Goal: Task Accomplishment & Management: Use online tool/utility

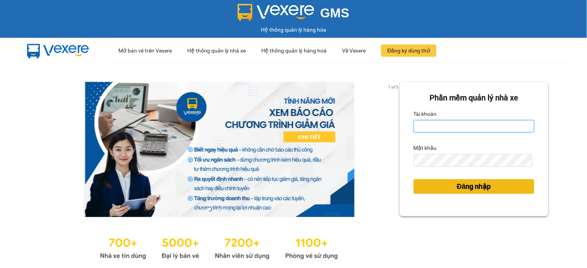
type input "namthhhhn.saoviet"
click at [467, 179] on button "Đăng nhập" at bounding box center [473, 186] width 121 height 15
click at [461, 189] on span "Đăng nhập" at bounding box center [474, 186] width 34 height 11
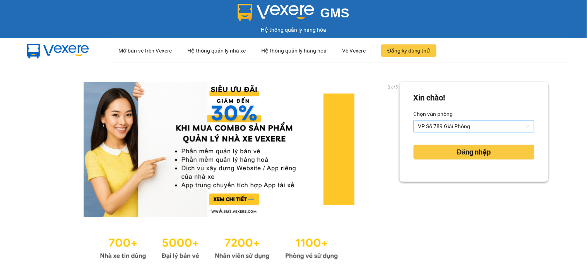
click at [429, 125] on span "VP Số 789 Giải Phóng" at bounding box center [473, 127] width 111 height 12
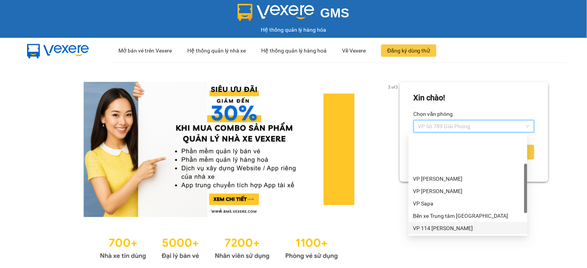
scroll to position [74, 0]
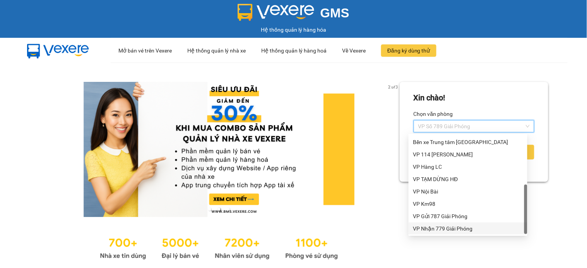
click at [459, 226] on div "VP Nhận 779 Giải Phóng" at bounding box center [467, 229] width 109 height 9
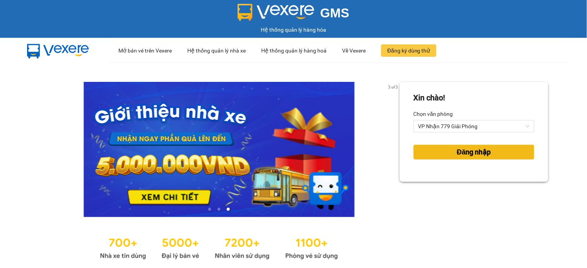
click at [454, 145] on button "Đăng nhập" at bounding box center [473, 152] width 121 height 15
click at [454, 153] on body "GMS Hệ thống quản lý hàng hóa ··· Mở bán vé trên Vexere ··· Hệ thống quản lý nh…" at bounding box center [293, 134] width 587 height 268
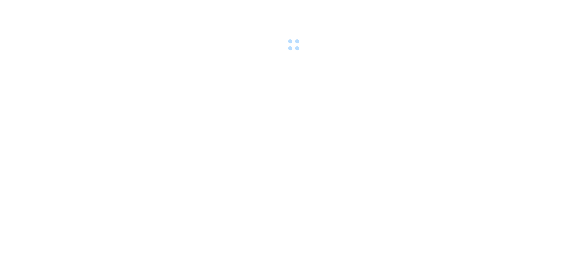
click at [495, 46] on div at bounding box center [293, 26] width 587 height 53
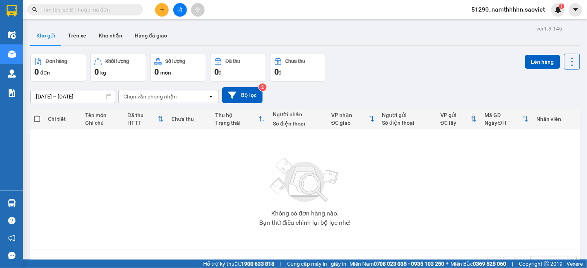
click at [172, 8] on div at bounding box center [180, 10] width 58 height 14
click at [178, 9] on icon "file-add" at bounding box center [179, 9] width 5 height 5
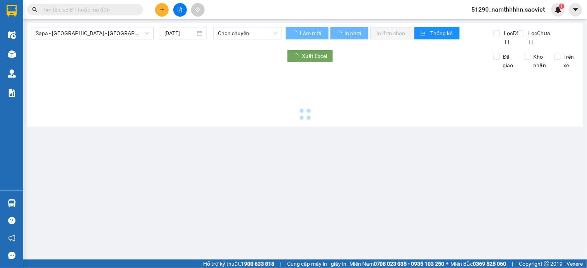
type input "12/10/2025"
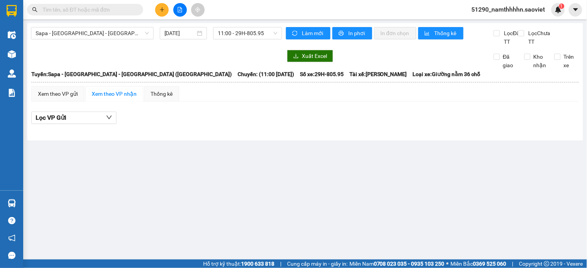
click at [74, 23] on div "Sapa - Lào Cai - Hà Nội (Giường) 12/10/2025 11:00 - 29H-805.95 Làm mới In phơi …" at bounding box center [305, 82] width 556 height 118
click at [74, 30] on span "Sapa - Lào Cai - Hà Nội (Giường)" at bounding box center [92, 33] width 113 height 12
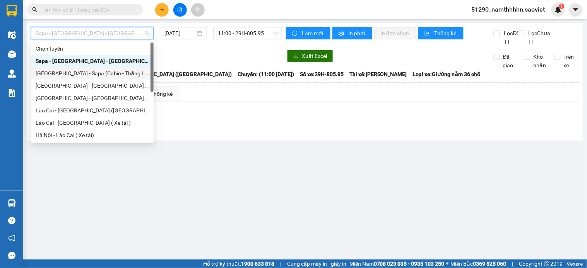
scroll to position [62, 0]
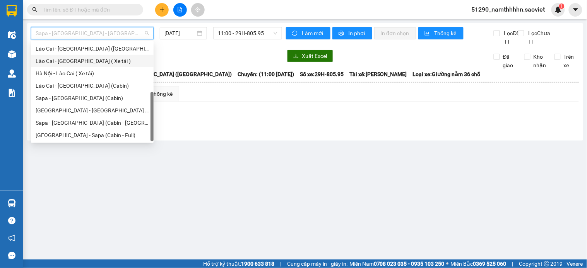
click at [72, 65] on div "Lào Cai - Hà Nội ( Xe tải )" at bounding box center [92, 61] width 113 height 9
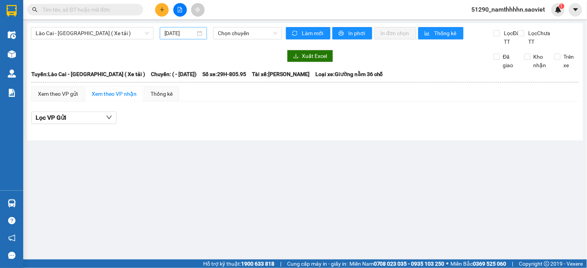
click at [202, 30] on div "12/10/2025" at bounding box center [184, 33] width 48 height 12
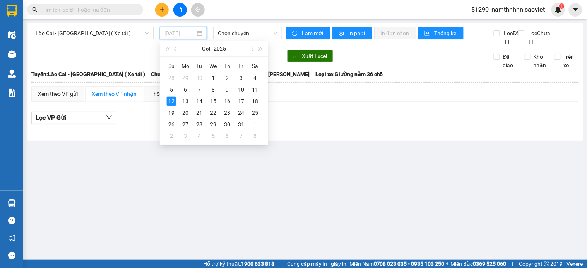
drag, startPoint x: 254, startPoint y: 91, endPoint x: 251, endPoint y: 63, distance: 28.4
click at [254, 91] on div "11" at bounding box center [254, 89] width 9 height 9
click at [252, 41] on div "Lào Cai - Hà Nội ( Xe tải ) 12/10/2025 Chọn chuyến" at bounding box center [156, 36] width 251 height 19
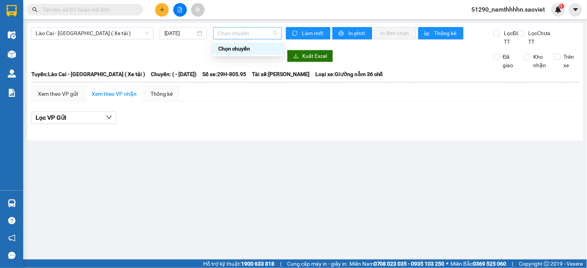
click at [250, 32] on span "Chọn chuyến" at bounding box center [248, 33] width 60 height 12
click at [183, 32] on input "11/10/2025" at bounding box center [179, 33] width 31 height 9
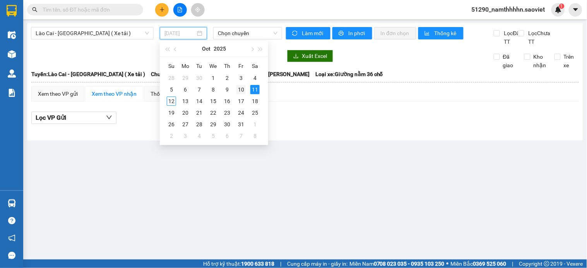
click at [238, 90] on div "10" at bounding box center [240, 89] width 9 height 9
type input "10/10/2025"
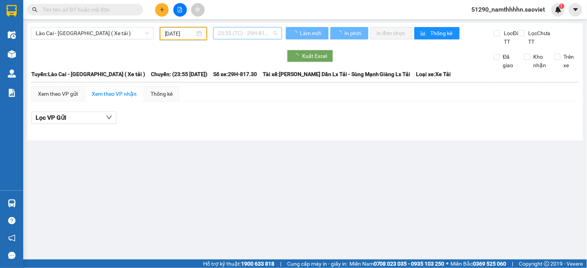
click at [242, 32] on span "23:55 (TC) - 29H-817.30" at bounding box center [248, 33] width 60 height 12
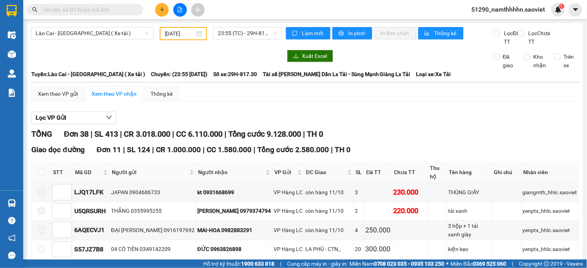
click at [257, 102] on div "Xem theo VP gửi Xem theo VP nhận Thống kê" at bounding box center [304, 93] width 547 height 15
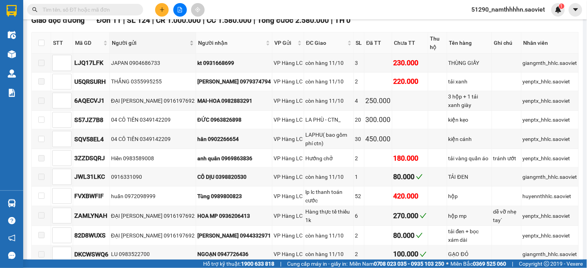
scroll to position [92, 0]
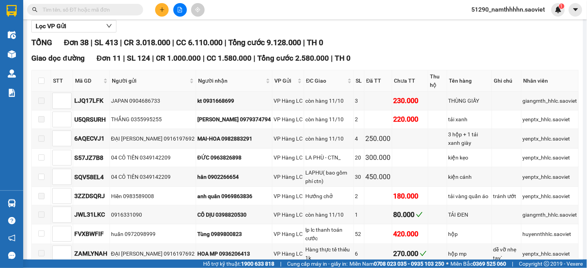
click at [57, 16] on div "Kết quả tìm kiếm ( 0 ) Bộ lọc No Data" at bounding box center [75, 10] width 151 height 14
click at [58, 15] on div "Kết quả tìm kiếm ( 0 ) Bộ lọc No Data" at bounding box center [75, 10] width 151 height 14
click at [67, 5] on span at bounding box center [85, 10] width 116 height 12
click at [66, 10] on input "text" at bounding box center [88, 9] width 91 height 9
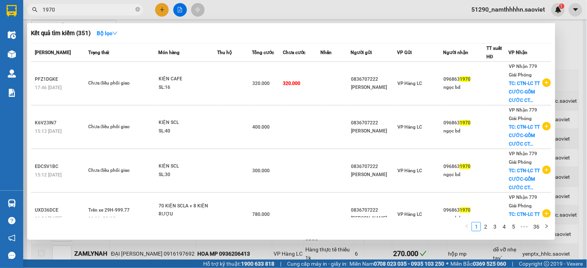
click at [74, 19] on div at bounding box center [293, 134] width 587 height 268
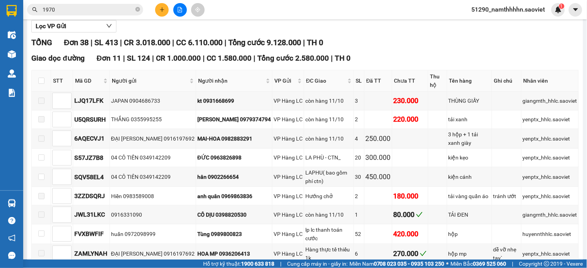
click at [79, 9] on input "1970" at bounding box center [88, 9] width 91 height 9
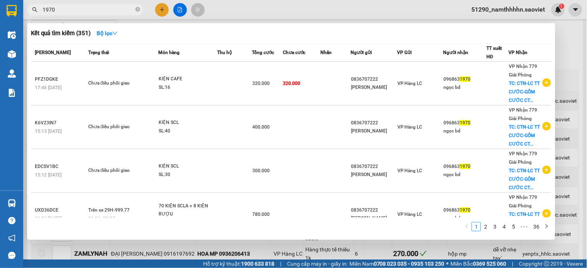
click at [79, 10] on input "1970" at bounding box center [88, 9] width 91 height 9
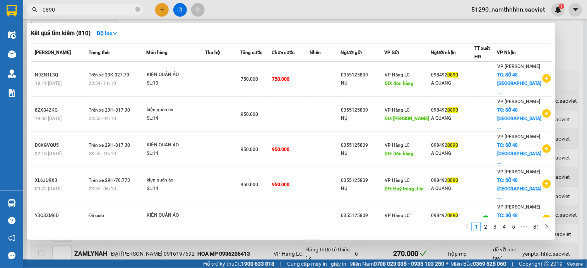
type input "0890"
drag, startPoint x: 298, startPoint y: 9, endPoint x: 0, endPoint y: 93, distance: 309.5
click at [284, 9] on div at bounding box center [293, 134] width 587 height 268
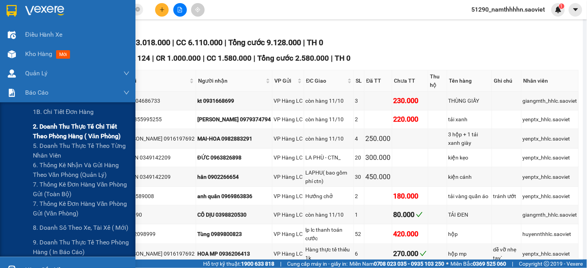
click at [40, 129] on span "2. Doanh thu thực tế chi tiết theo phòng hàng ( văn phòng)" at bounding box center [81, 131] width 97 height 19
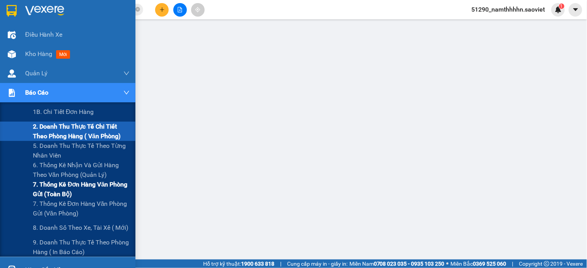
click at [53, 194] on span "7. Thống kê đơn hàng văn phòng gửi (toàn bộ)" at bounding box center [81, 189] width 97 height 19
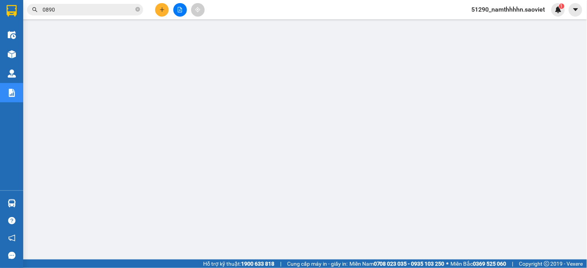
drag, startPoint x: 497, startPoint y: 16, endPoint x: 495, endPoint y: 10, distance: 6.5
click at [496, 15] on div "51290_namthhhhn.saoviet 1" at bounding box center [514, 10] width 99 height 14
click at [495, 10] on span "51290_namthhhhn.saoviet" at bounding box center [508, 10] width 86 height 10
click at [496, 20] on span "Đăng xuất" at bounding box center [512, 24] width 69 height 9
